Goal: Information Seeking & Learning: Find specific fact

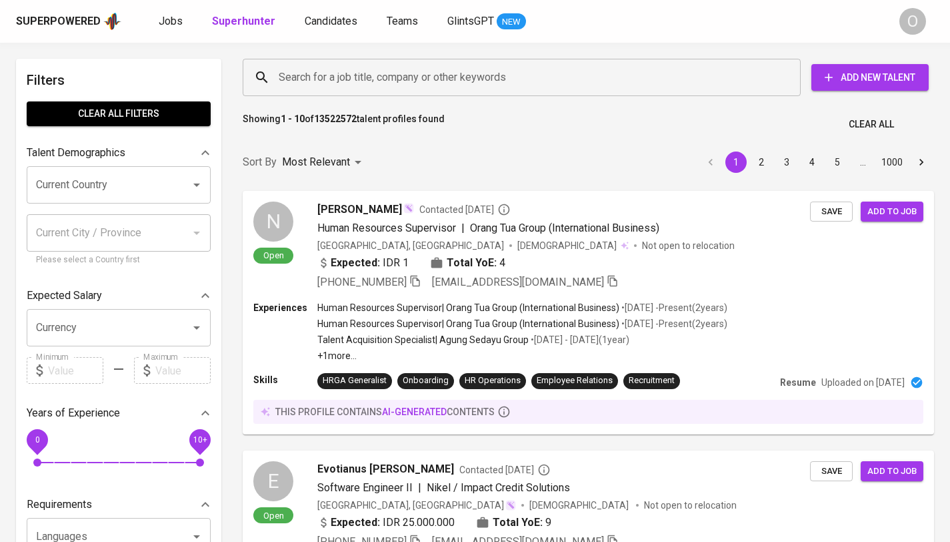
click at [412, 82] on input "Search for a job title, company or other keywords" at bounding box center [525, 77] width 500 height 25
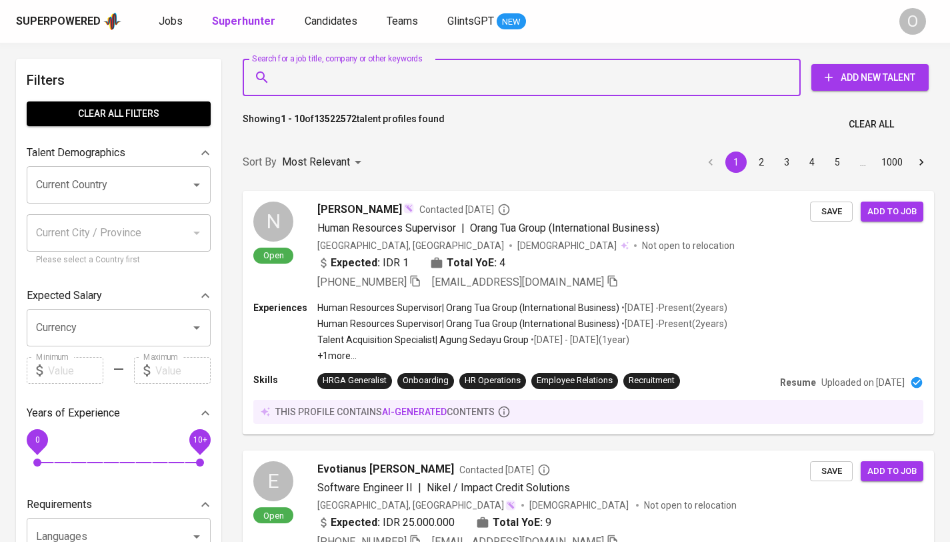
paste input "[PERSON_NAME] ([PERSON_NAME] , SE, M.Ak, BKP (He/Him)"
type input "[PERSON_NAME] ([PERSON_NAME] , SE, M.Ak, BKP (He/Him)"
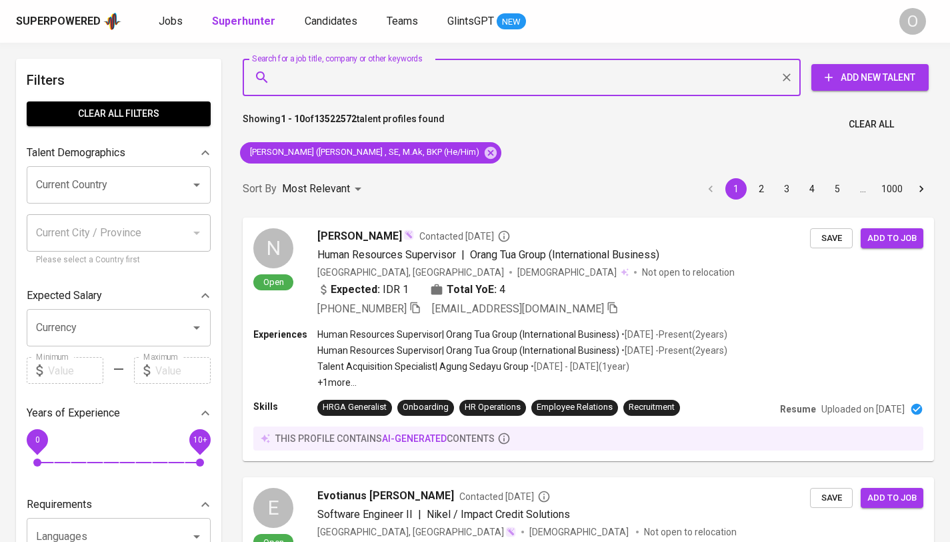
drag, startPoint x: 503, startPoint y: 79, endPoint x: 534, endPoint y: 81, distance: 31.5
click at [534, 81] on input "Search for a job title, company or other keywords" at bounding box center [525, 77] width 500 height 25
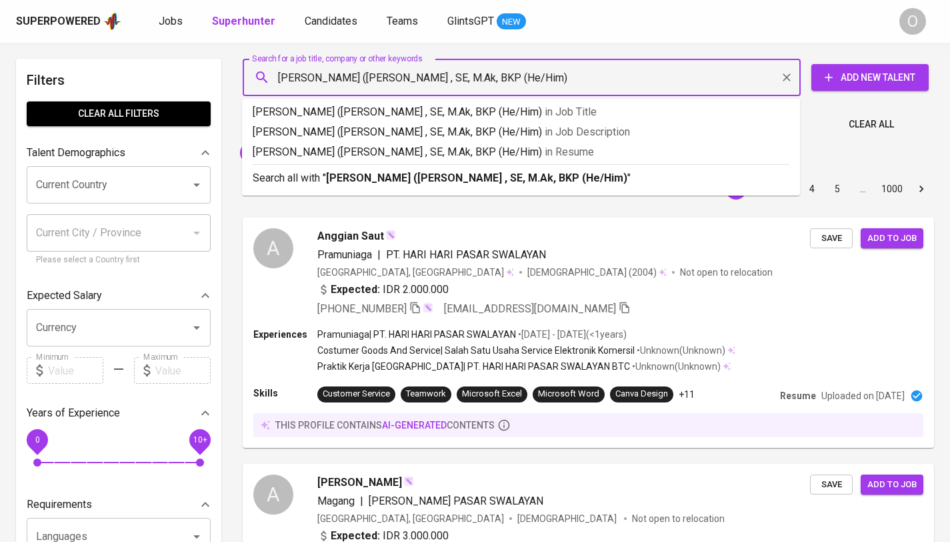
drag, startPoint x: 345, startPoint y: 75, endPoint x: 612, endPoint y: 89, distance: 267.1
click at [612, 89] on input "[PERSON_NAME] ([PERSON_NAME] , SE, M.Ak, BKP (He/Him)" at bounding box center [525, 77] width 500 height 25
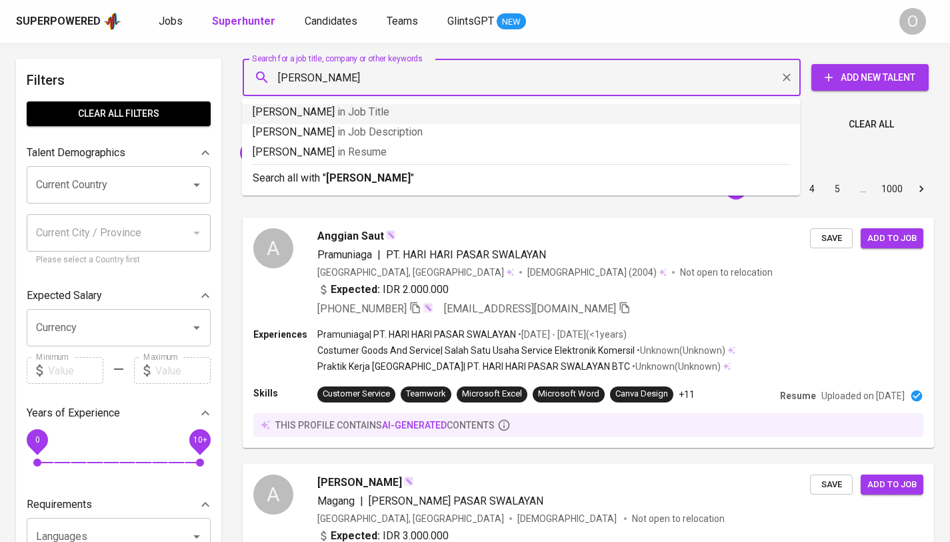
type input "[PERSON_NAME]"
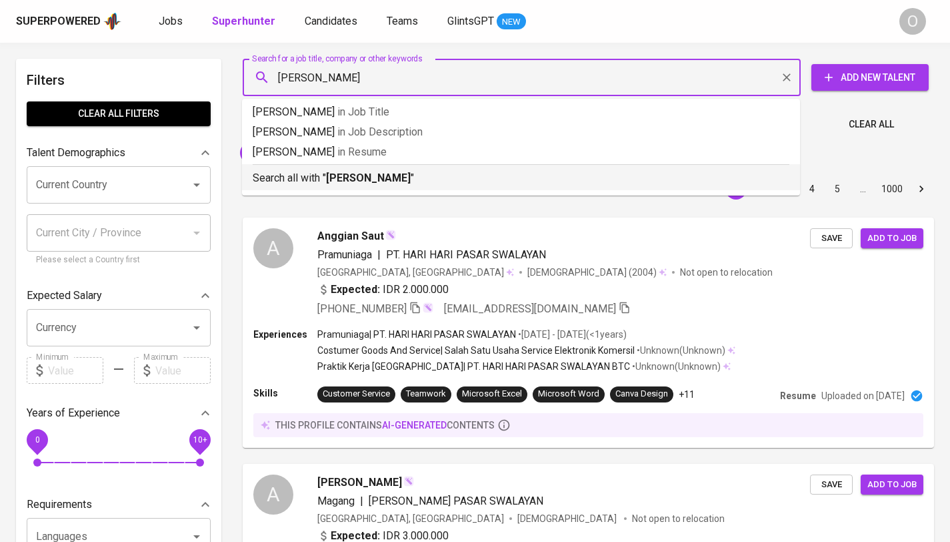
click at [489, 173] on p "Search all with " [PERSON_NAME] "" at bounding box center [521, 178] width 537 height 16
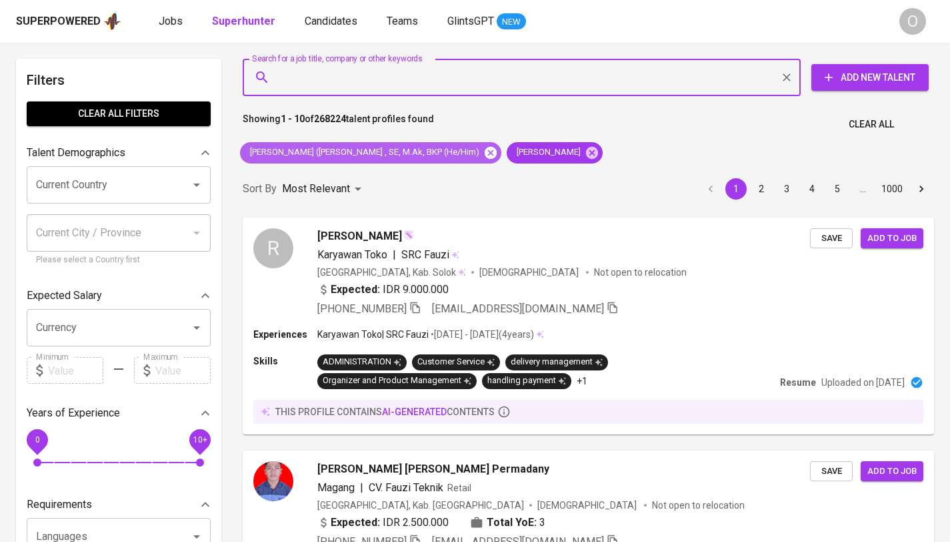
click at [485, 157] on icon at bounding box center [491, 152] width 12 height 12
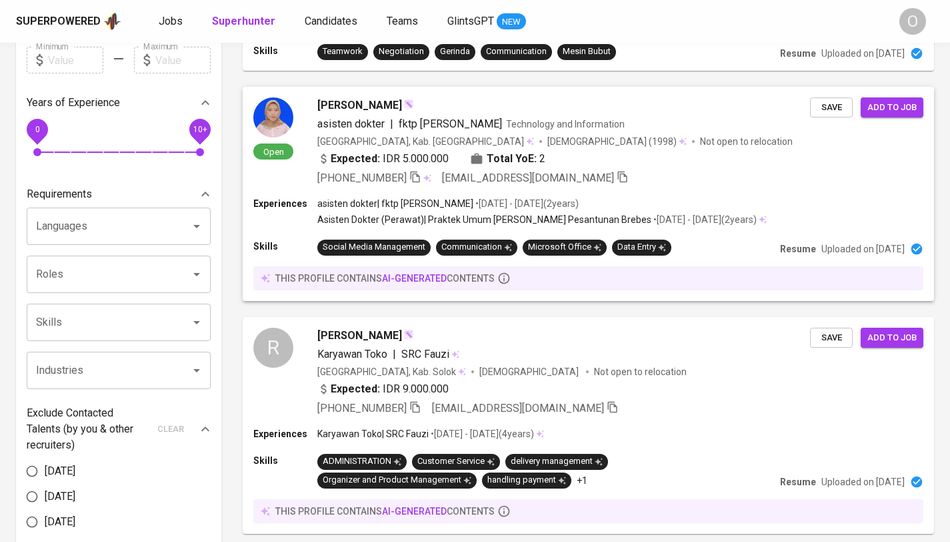
scroll to position [500, 0]
